Goal: Check status: Check status

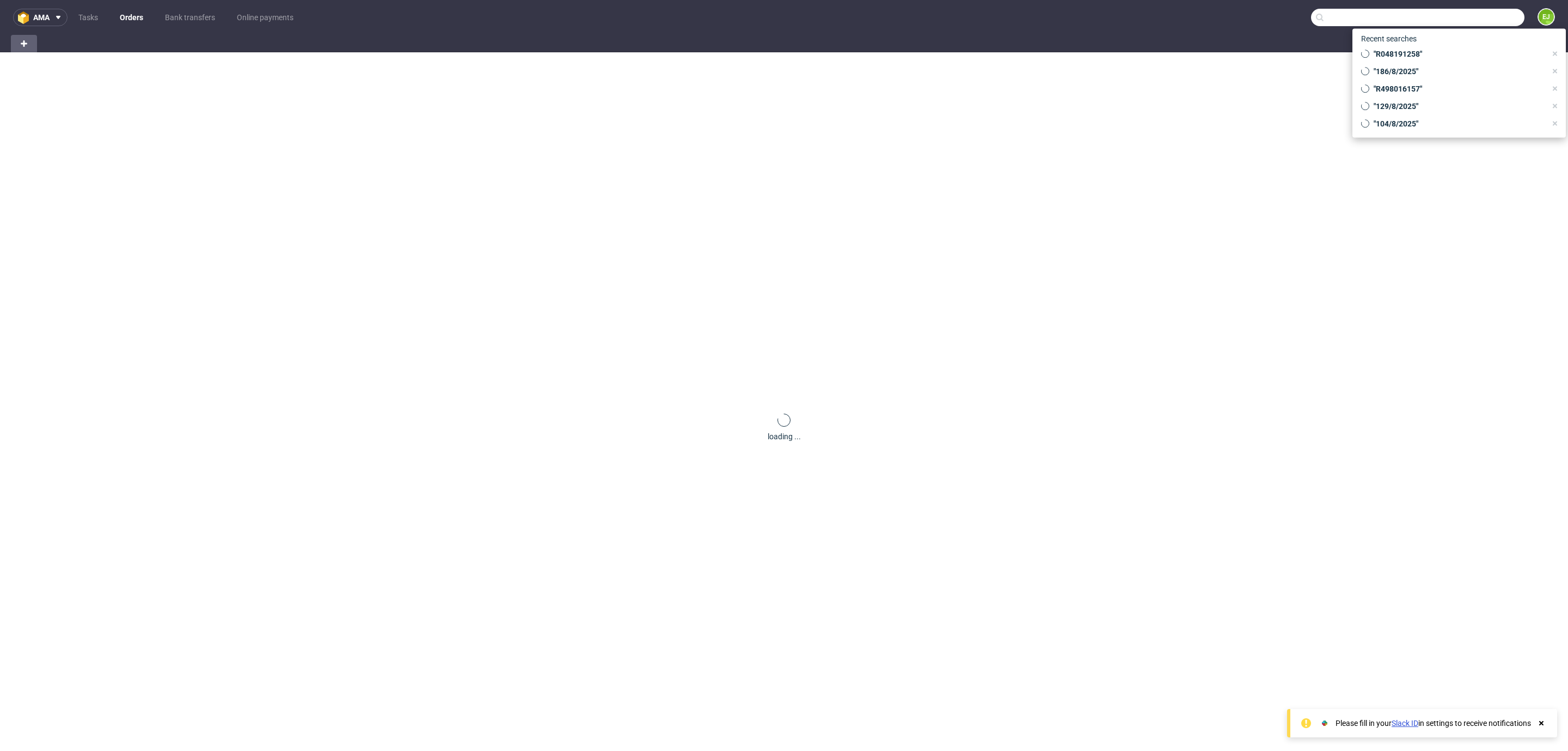
click at [1460, 18] on input "text" at bounding box center [1418, 18] width 214 height 18
paste input "R787036865"
type input "R787036865"
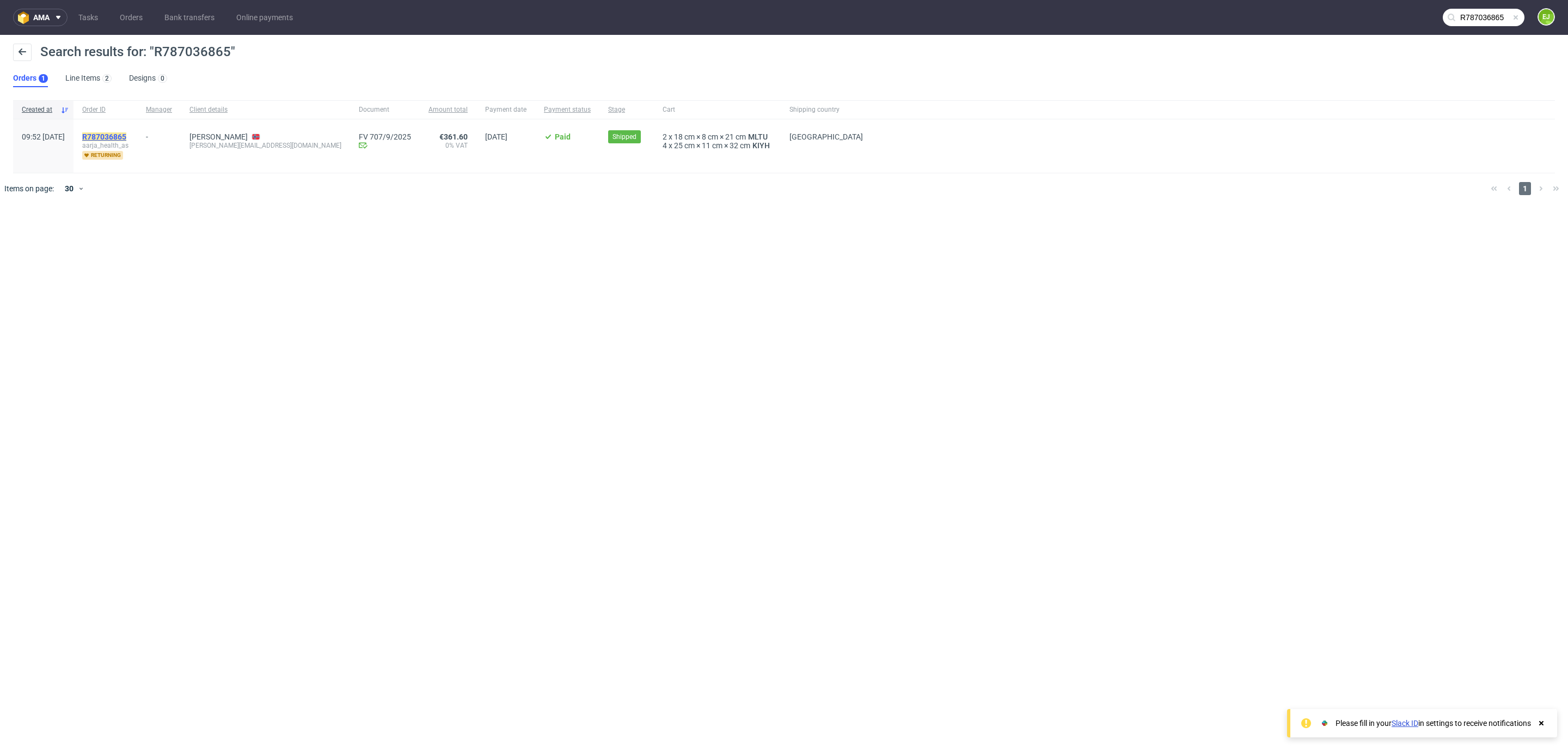
click at [123, 133] on mark "R787036865" at bounding box center [104, 137] width 44 height 9
